Goal: Information Seeking & Learning: Learn about a topic

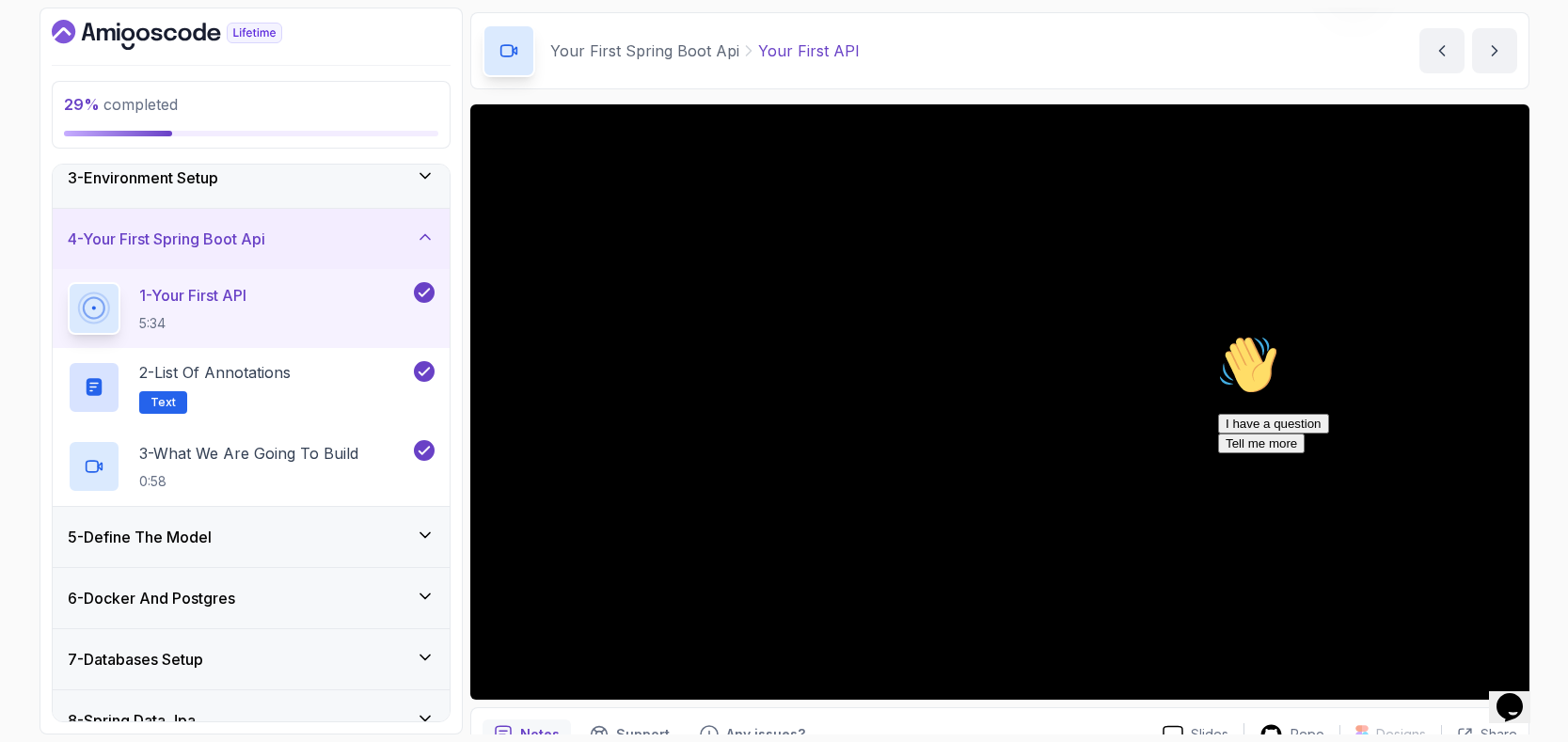
scroll to position [93, 0]
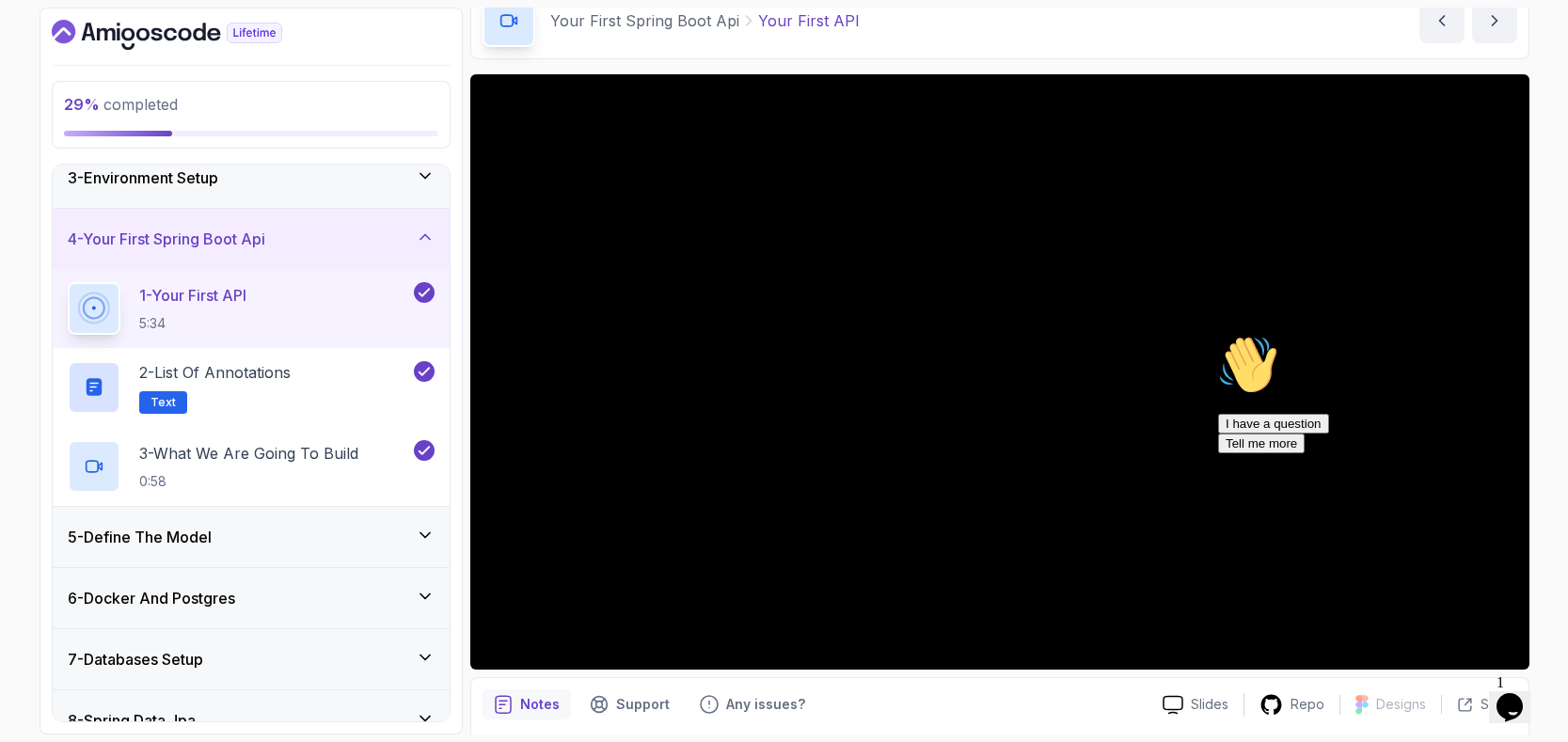
click at [1218, 453] on div "Hi! How can we help? I have a question Tell me more" at bounding box center [1387, 394] width 339 height 119
click at [1254, 453] on div "Hi! How can we help? I have a question Tell me more" at bounding box center [1387, 394] width 339 height 119
click at [1257, 453] on div "Hi! How can we help? I have a question Tell me more" at bounding box center [1387, 394] width 339 height 119
click at [1272, 651] on div "Hi! How can we help? I have a question Tell me more" at bounding box center [1379, 492] width 323 height 315
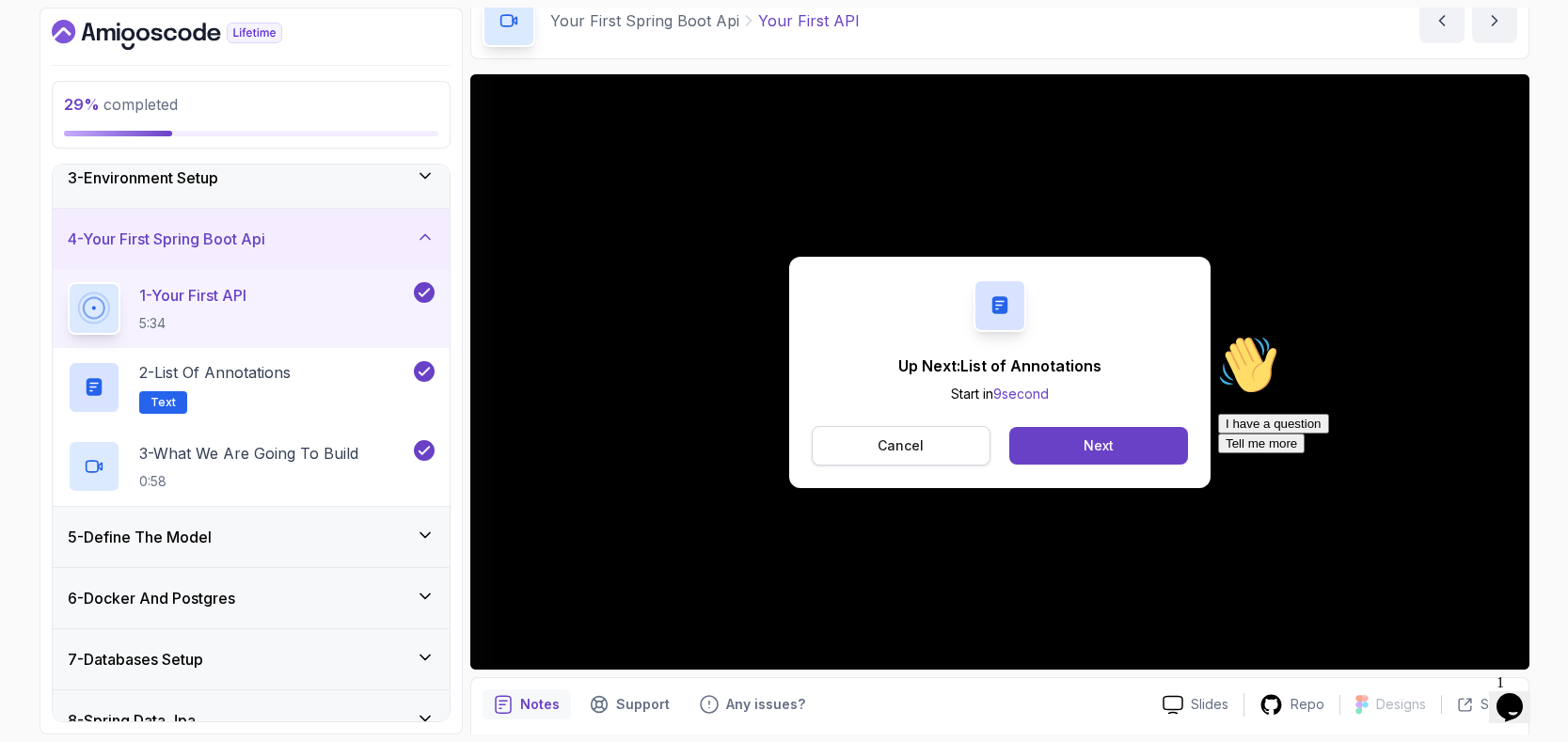
click at [922, 436] on p "Cancel" at bounding box center [900, 445] width 46 height 19
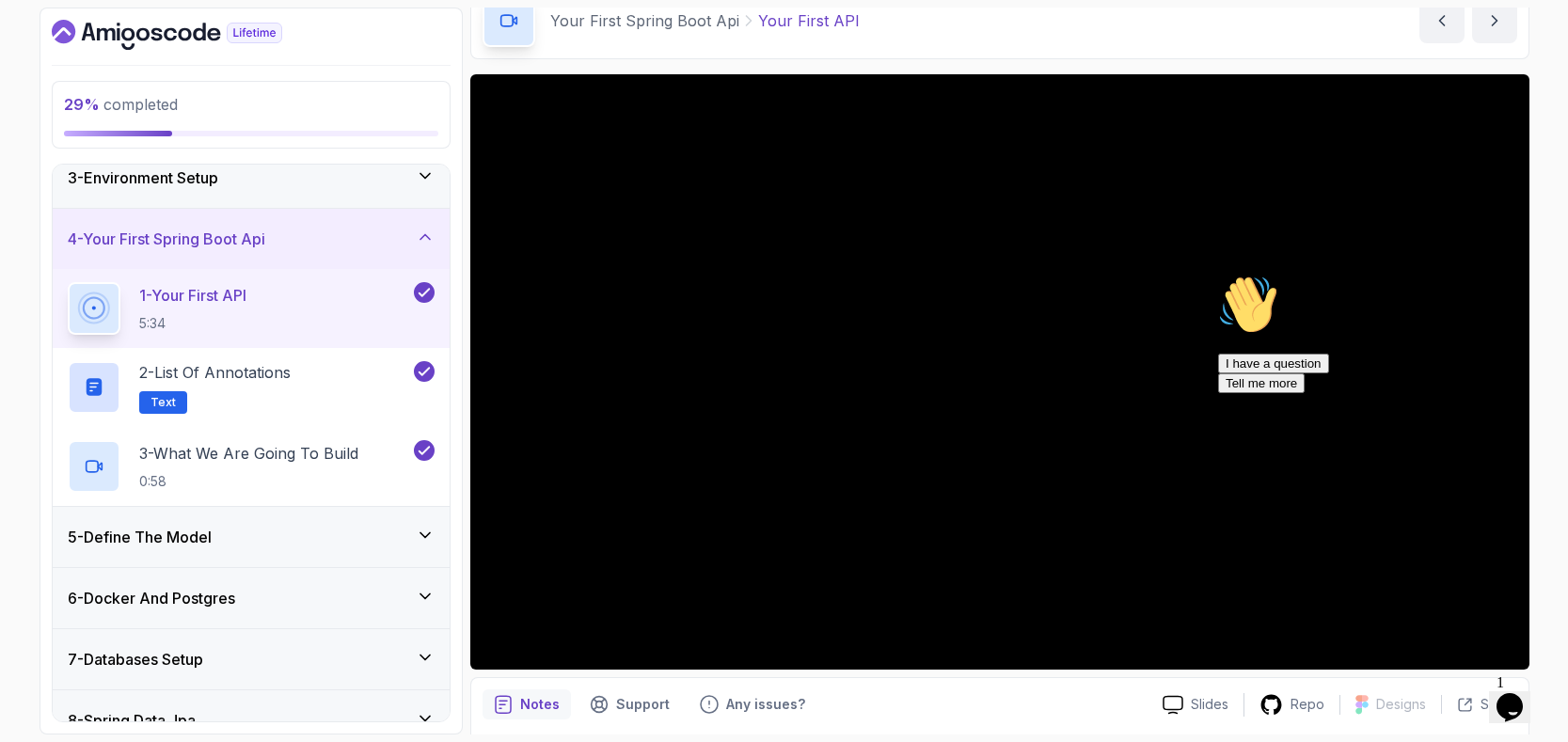
click at [1292, 393] on div "Hi! How can we help? I have a question Tell me more" at bounding box center [1387, 334] width 339 height 119
click at [1276, 393] on div "Hi! How can we help? I have a question Tell me more" at bounding box center [1387, 334] width 339 height 119
click at [1244, 393] on div "Hi! How can we help? I have a question Tell me more" at bounding box center [1387, 334] width 339 height 119
click at [273, 380] on p "2 - List of Annotations" at bounding box center [215, 372] width 151 height 23
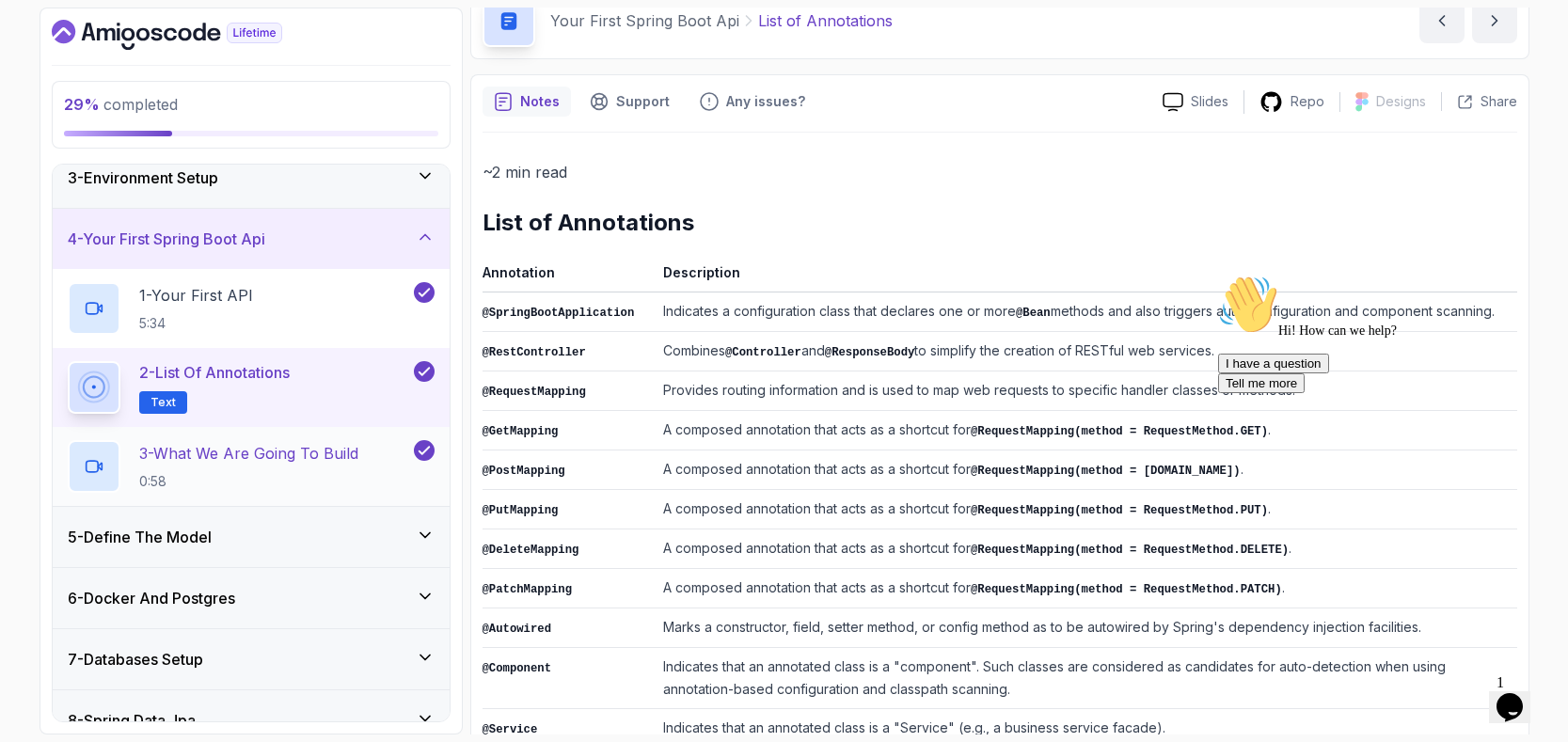
click at [234, 458] on p "3 - What We Are Going To Build" at bounding box center [249, 453] width 219 height 23
